Goal: Information Seeking & Learning: Learn about a topic

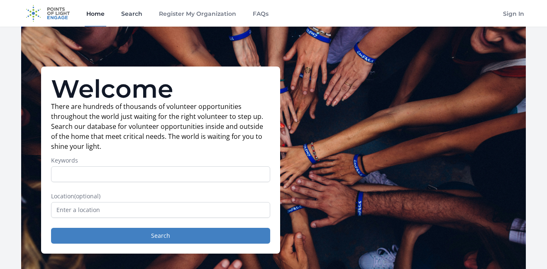
click at [129, 15] on link "Search" at bounding box center [132, 13] width 24 height 27
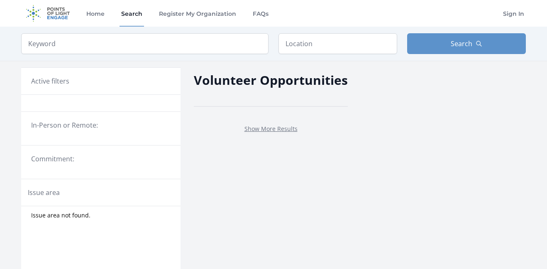
click at [44, 125] on legend "In-Person or Remote:" at bounding box center [100, 125] width 139 height 10
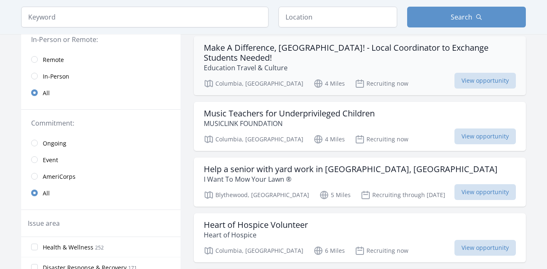
scroll to position [87, 0]
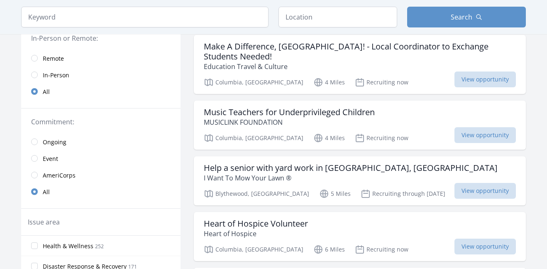
click at [60, 144] on span "Ongoing" at bounding box center [55, 142] width 24 height 8
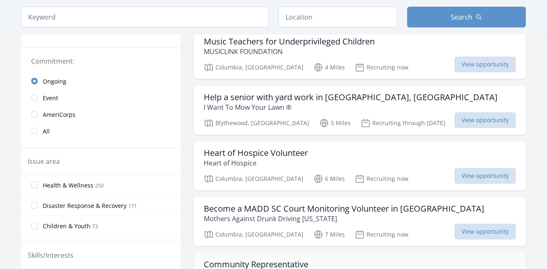
scroll to position [153, 0]
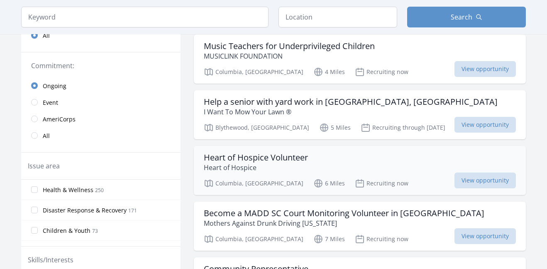
click at [279, 152] on h3 "Heart of Hospice Volunteer" at bounding box center [256, 157] width 104 height 10
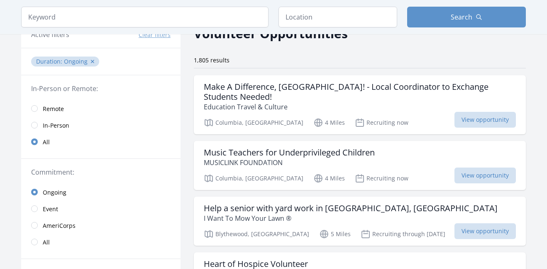
scroll to position [46, 0]
click at [254, 203] on h3 "Help a senior with yard work in Blythewood, SC" at bounding box center [351, 208] width 294 height 10
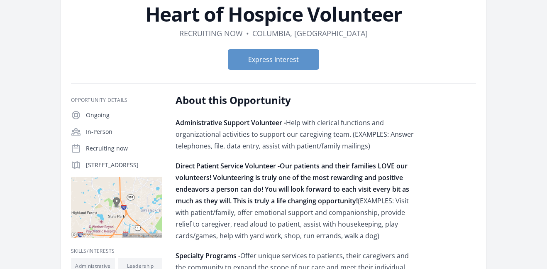
scroll to position [58, 0]
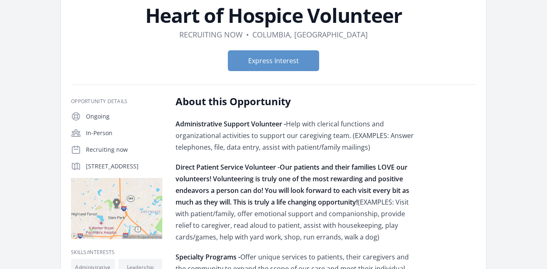
click at [131, 224] on img at bounding box center [116, 208] width 91 height 61
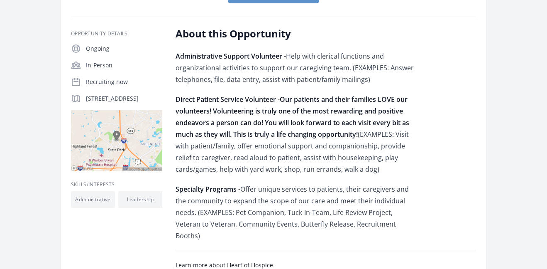
scroll to position [126, 0]
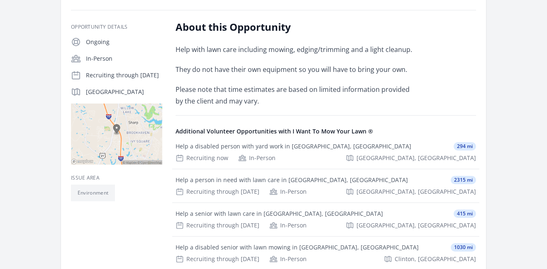
scroll to position [167, 0]
